Goal: Information Seeking & Learning: Learn about a topic

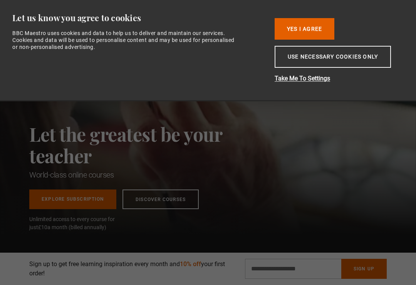
click at [364, 57] on button "Use necessary cookies only" at bounding box center [333, 57] width 116 height 22
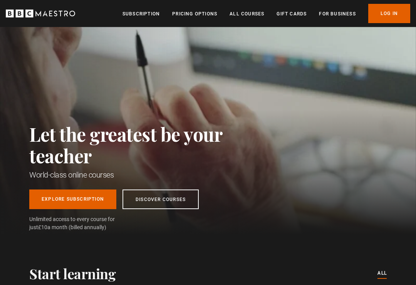
click at [398, 10] on link "Log In" at bounding box center [389, 13] width 42 height 19
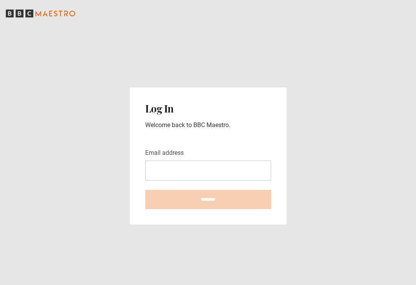
click at [183, 179] on input "Email address" at bounding box center [208, 171] width 126 height 20
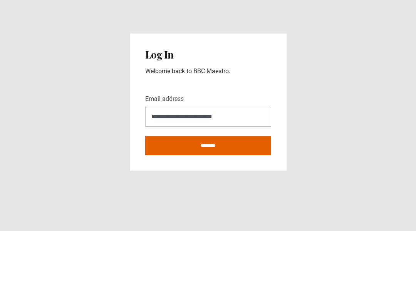
type input "**********"
click at [208, 190] on input "********" at bounding box center [208, 199] width 126 height 19
type input "**********"
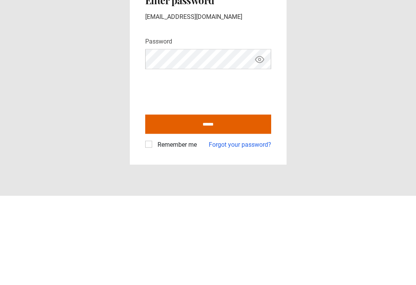
scroll to position [12, 0]
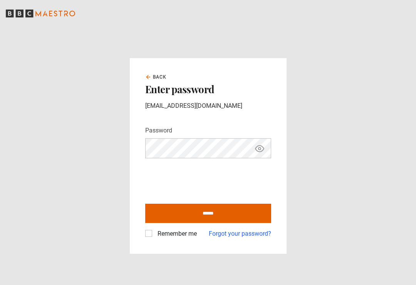
click at [232, 210] on input "******" at bounding box center [208, 213] width 126 height 19
type input "**********"
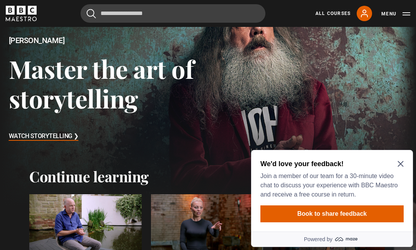
scroll to position [55, 0]
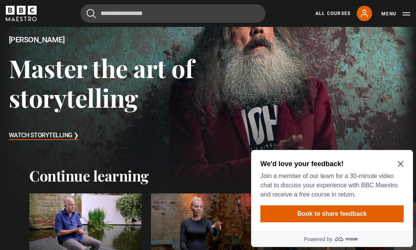
click at [398, 164] on icon "Close Maze Prompt" at bounding box center [401, 164] width 6 height 6
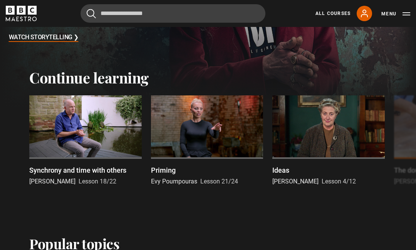
scroll to position [154, 0]
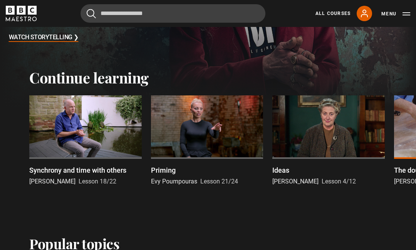
click at [91, 173] on p "Synchrony and time with others" at bounding box center [77, 170] width 97 height 10
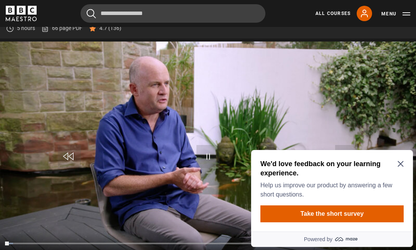
scroll to position [314, 0]
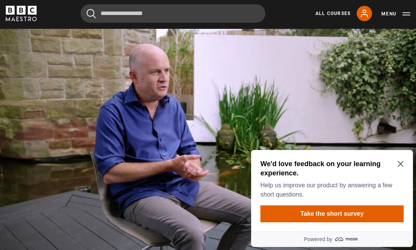
click at [405, 162] on div "We'd love feedback on your learning experience. Help us improve our product by …" at bounding box center [332, 191] width 162 height 82
click at [400, 161] on icon "Close Maze Prompt" at bounding box center [401, 164] width 6 height 6
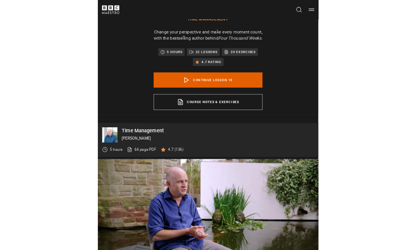
scroll to position [354, 0]
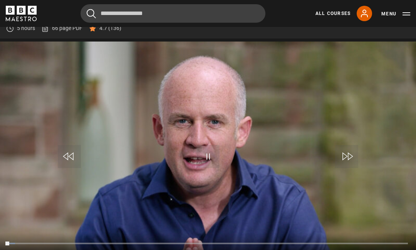
scroll to position [314, 0]
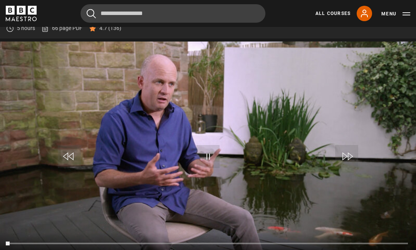
scroll to position [314, 0]
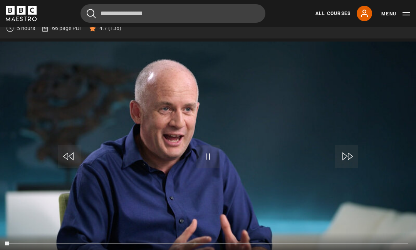
scroll to position [314, 0]
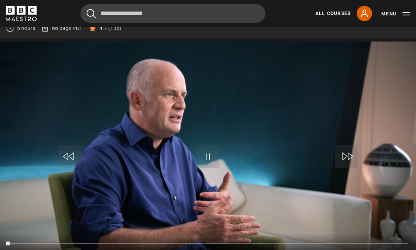
scroll to position [314, 0]
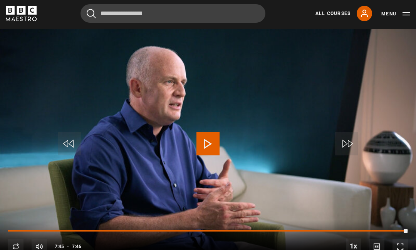
click at [334, 15] on link "All Courses" at bounding box center [332, 13] width 35 height 7
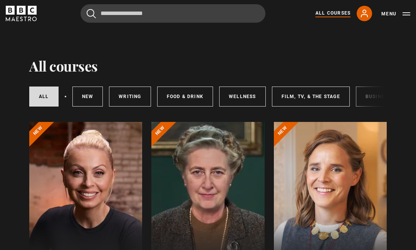
click at [394, 22] on div "Cancel Courses Previous courses Next courses [PERSON_NAME] Writing 12 Related L…" at bounding box center [208, 13] width 404 height 18
click at [119, 170] on div at bounding box center [85, 214] width 113 height 185
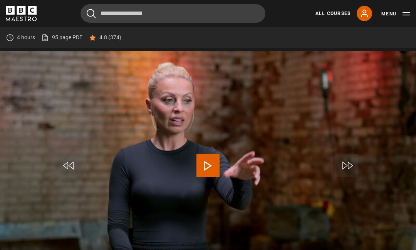
click at [331, 16] on link "All Courses" at bounding box center [332, 13] width 35 height 7
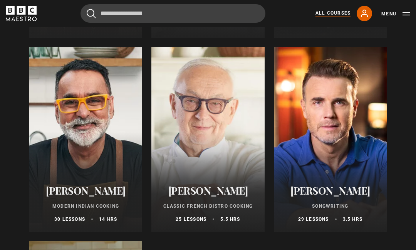
scroll to position [2792, 0]
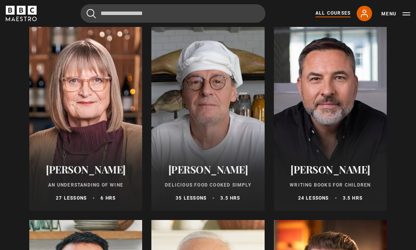
scroll to position [2619, 0]
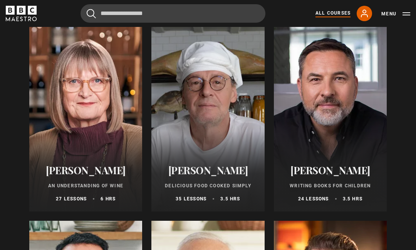
click at [366, 15] on icon at bounding box center [364, 13] width 9 height 9
click at [367, 17] on icon at bounding box center [364, 13] width 9 height 9
click at [363, 9] on icon at bounding box center [364, 13] width 9 height 9
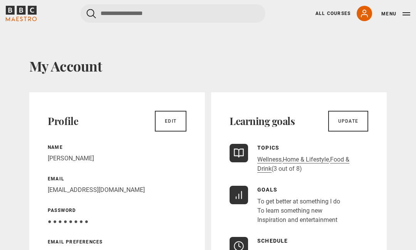
click at [404, 14] on button "Menu" at bounding box center [395, 14] width 29 height 8
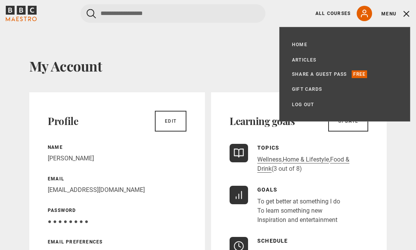
click at [303, 108] on link "Log out" at bounding box center [303, 105] width 22 height 8
